Goal: Communication & Community: Connect with others

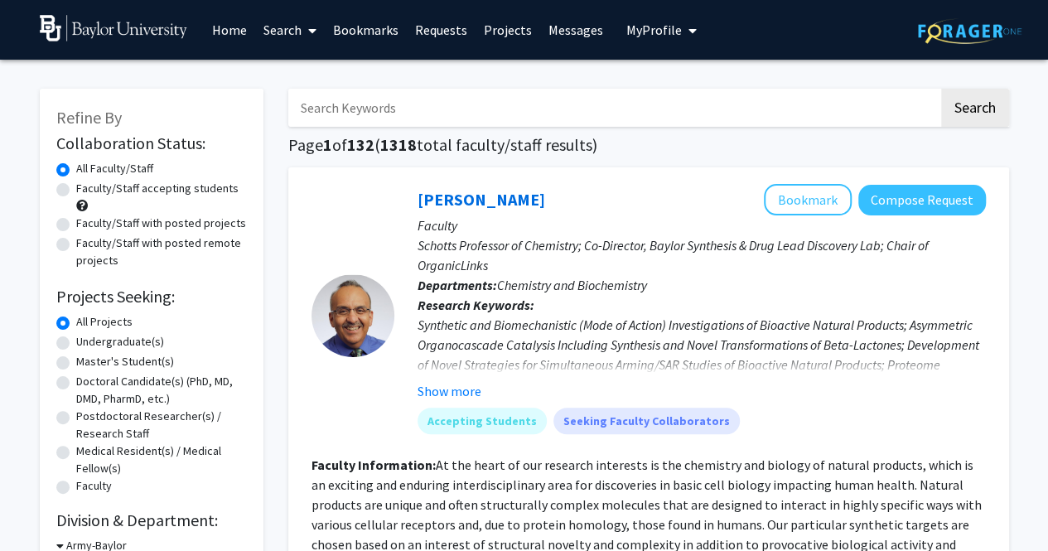
click at [567, 40] on link "Messages" at bounding box center [575, 30] width 71 height 58
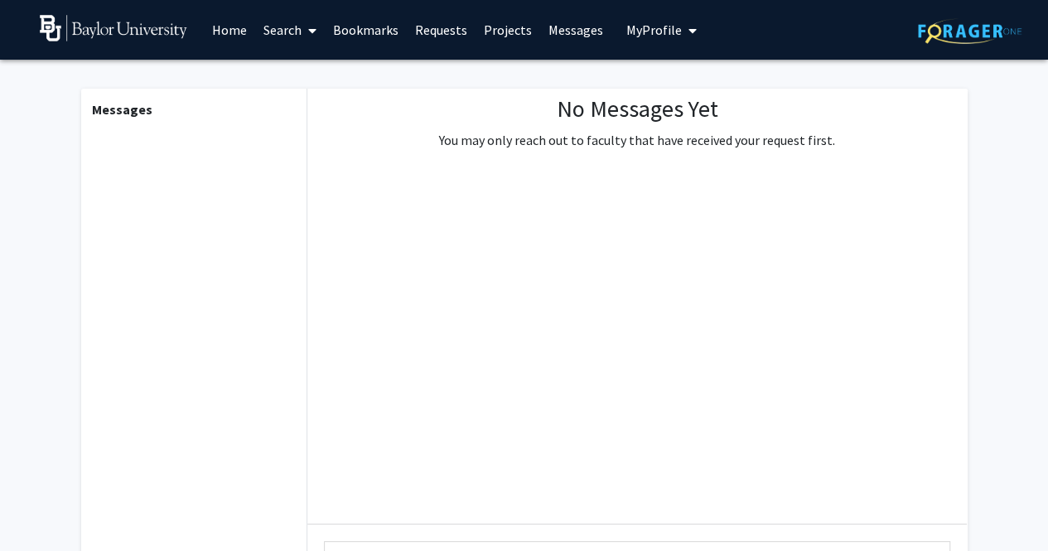
click at [446, 29] on link "Requests" at bounding box center [441, 30] width 69 height 58
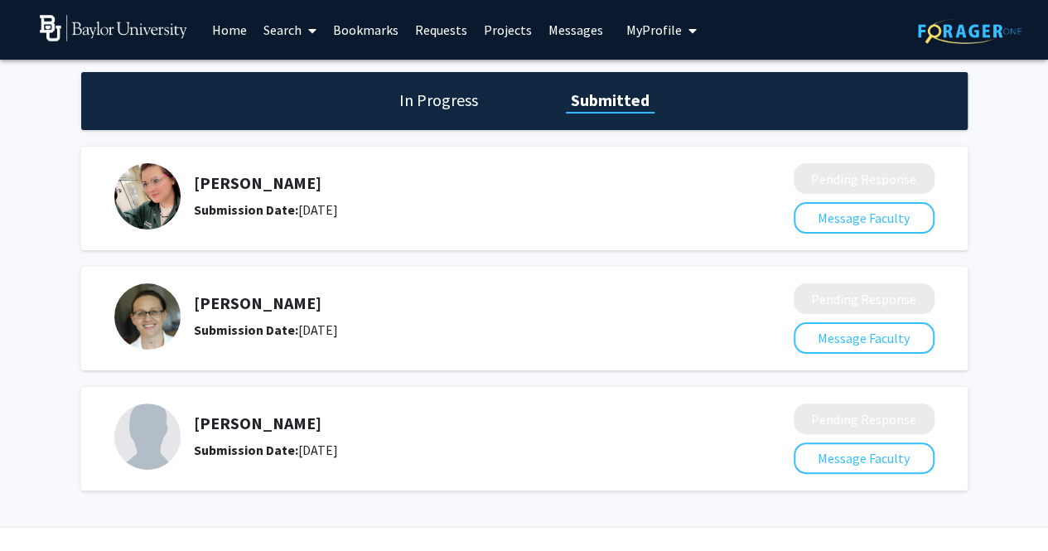
click at [261, 186] on h5 "[PERSON_NAME]" at bounding box center [450, 183] width 512 height 20
click at [825, 208] on button "Message Faculty" at bounding box center [864, 217] width 141 height 31
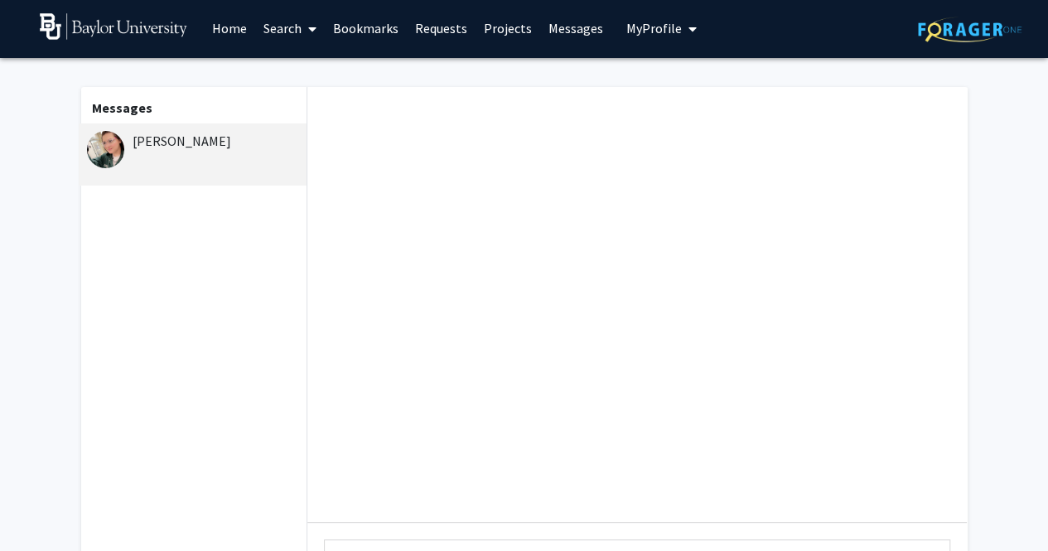
scroll to position [2, 0]
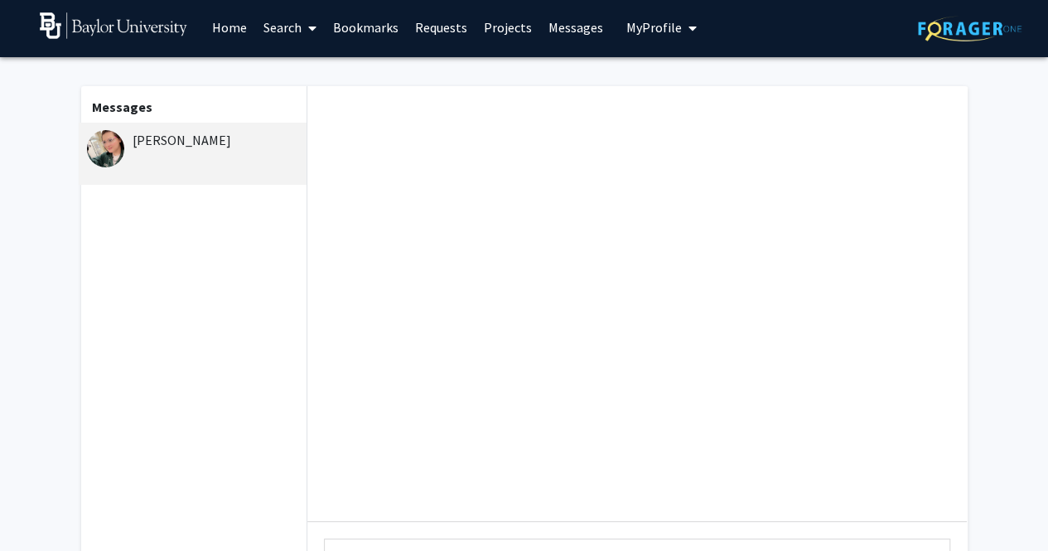
click at [441, 33] on link "Requests" at bounding box center [441, 27] width 69 height 58
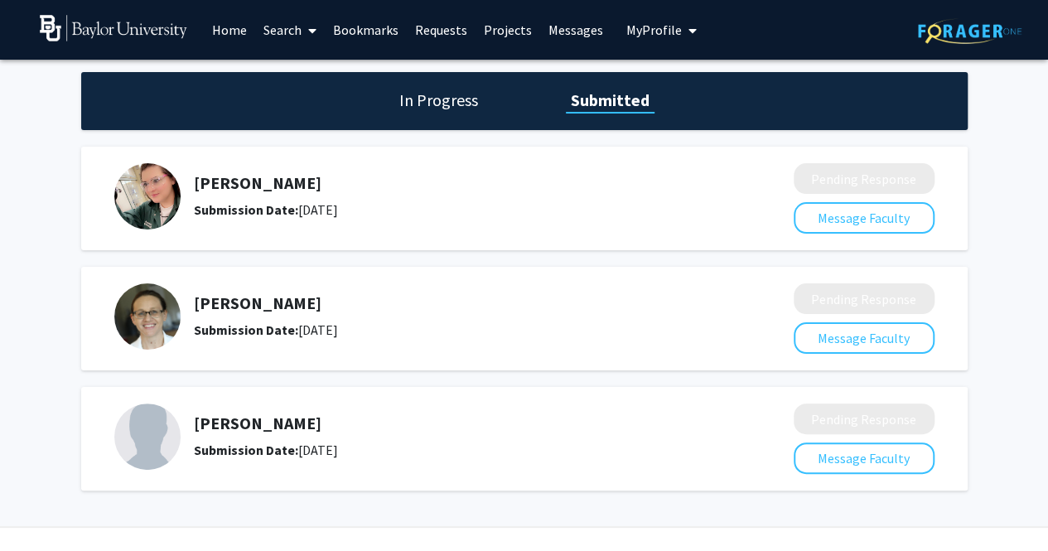
click at [456, 96] on h1 "In Progress" at bounding box center [438, 100] width 89 height 23
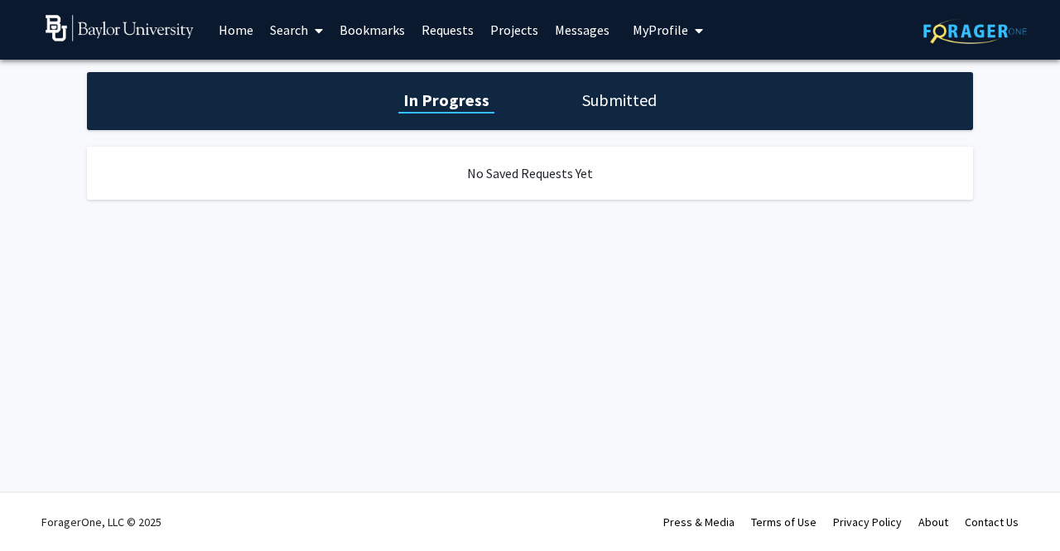
click at [601, 90] on h1 "Submitted" at bounding box center [619, 100] width 85 height 23
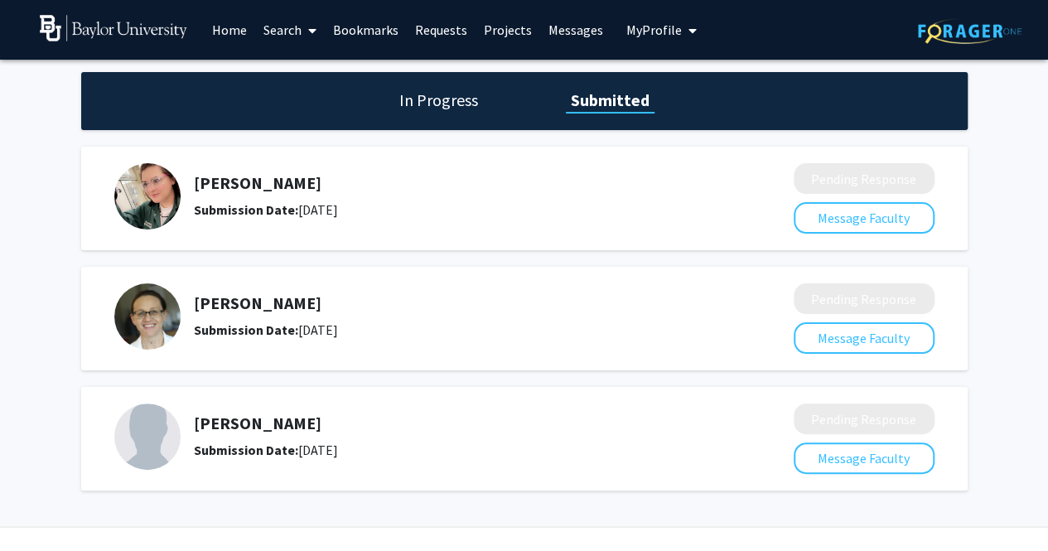
click at [212, 186] on h5 "[PERSON_NAME]" at bounding box center [450, 183] width 512 height 20
click at [237, 422] on h5 "Tomasz Nowak" at bounding box center [450, 423] width 512 height 20
